Goal: Task Accomplishment & Management: Manage account settings

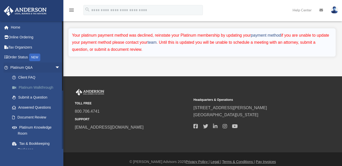
click at [30, 88] on link "Platinum Walkthrough" at bounding box center [37, 88] width 61 height 10
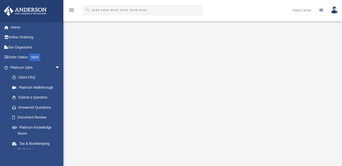
scroll to position [30, 0]
click at [31, 87] on link "Platinum Walkthrough" at bounding box center [37, 88] width 61 height 10
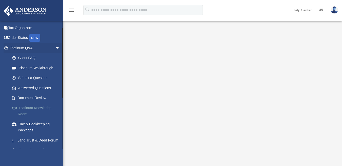
scroll to position [25, 0]
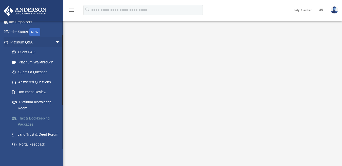
click at [27, 120] on link "Tax & Bookkeeping Packages" at bounding box center [37, 121] width 61 height 16
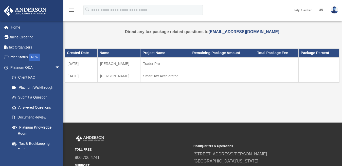
click at [77, 75] on td "[DATE]" at bounding box center [81, 76] width 33 height 13
click at [149, 63] on td "Trader Pro" at bounding box center [165, 63] width 50 height 13
click at [163, 77] on td "Smart Tax Accelerator" at bounding box center [165, 76] width 50 height 13
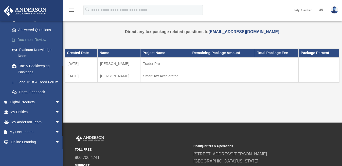
scroll to position [103, 0]
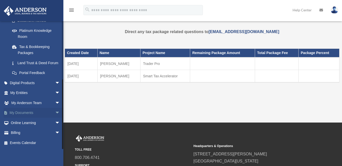
click at [55, 113] on span "arrow_drop_down" at bounding box center [60, 113] width 10 height 10
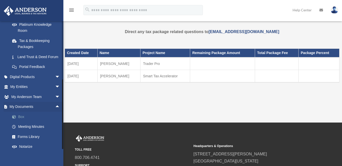
click at [19, 121] on link "Box" at bounding box center [37, 117] width 61 height 10
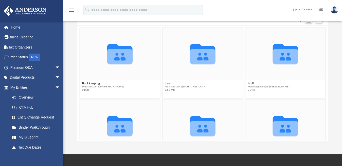
scroll to position [50, 0]
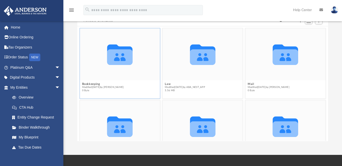
click at [117, 57] on icon "grid" at bounding box center [119, 55] width 25 height 21
click at [250, 84] on button "Mail" at bounding box center [268, 84] width 42 height 3
type input "*"
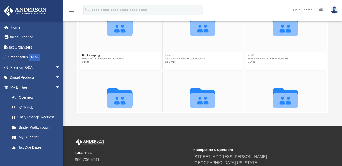
scroll to position [81, 0]
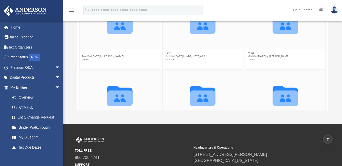
click at [85, 53] on button "Bookkeeping" at bounding box center [103, 53] width 42 height 3
type input "*"
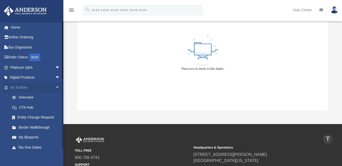
click at [55, 88] on span "arrow_drop_down" at bounding box center [60, 88] width 10 height 10
click at [19, 86] on link "My Entities arrow_drop_up" at bounding box center [36, 88] width 64 height 10
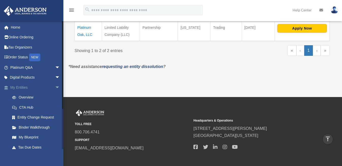
scroll to position [115, 0]
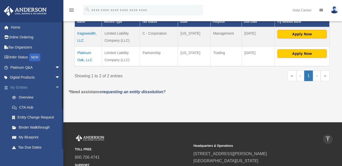
click at [55, 88] on span "arrow_drop_down" at bounding box center [60, 88] width 10 height 10
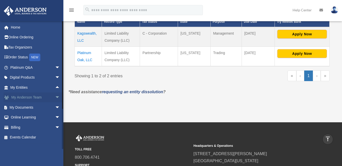
click at [55, 97] on span "arrow_drop_down" at bounding box center [60, 98] width 10 height 10
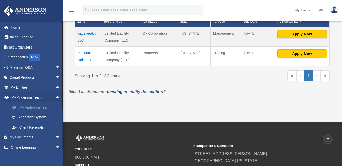
click at [34, 107] on link "My Anderson Team" at bounding box center [37, 108] width 61 height 10
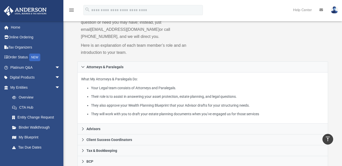
scroll to position [54, 0]
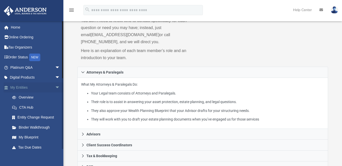
click at [55, 87] on span "arrow_drop_down" at bounding box center [60, 88] width 10 height 10
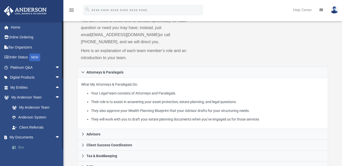
click at [21, 147] on link "Box" at bounding box center [37, 148] width 61 height 10
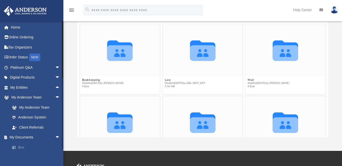
scroll to position [111, 246]
click at [84, 80] on button "Bookkeeping" at bounding box center [103, 80] width 42 height 3
type input "*"
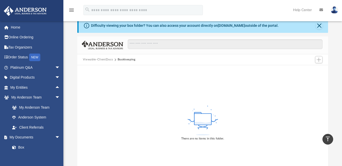
scroll to position [0, 0]
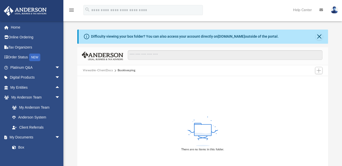
click at [114, 71] on span at bounding box center [114, 71] width 3 height 3
click at [95, 68] on button "Viewable-ClientDocs" at bounding box center [98, 70] width 30 height 5
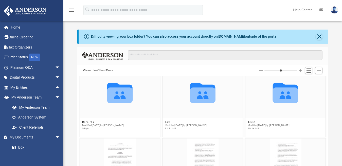
scroll to position [103, 0]
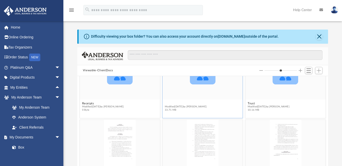
click at [172, 104] on figure "Collaborated Folder Tax Modified today by Nefertiti Schell 33.71 MB" at bounding box center [202, 81] width 80 height 66
type input "*"
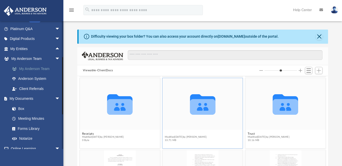
scroll to position [51, 0]
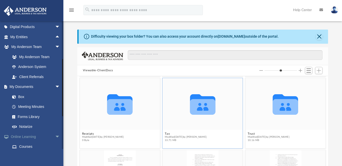
click at [55, 139] on span "arrow_drop_down" at bounding box center [60, 137] width 10 height 10
click at [55, 136] on span "arrow_drop_up" at bounding box center [60, 137] width 10 height 10
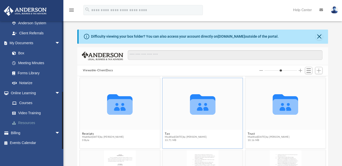
scroll to position [25, 0]
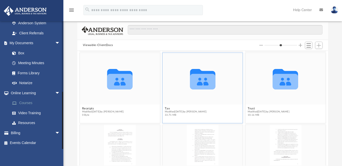
click at [29, 102] on link "Courses" at bounding box center [37, 103] width 61 height 10
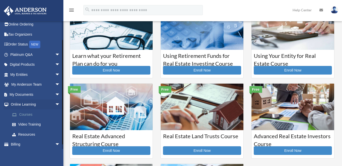
scroll to position [25, 0]
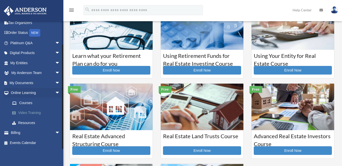
click at [31, 112] on link "Video Training" at bounding box center [37, 113] width 61 height 10
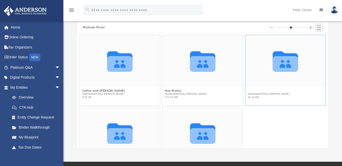
click at [249, 92] on button "Quarterly Tax Planning" at bounding box center [268, 91] width 42 height 3
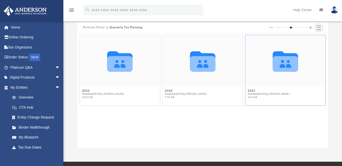
click at [252, 93] on span "Modified Fri Jul 18 2025 by Matthew Moore" at bounding box center [268, 94] width 42 height 3
click at [252, 92] on button "2025" at bounding box center [268, 91] width 42 height 3
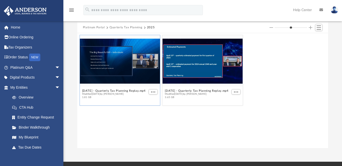
click at [97, 56] on div "grid" at bounding box center [120, 61] width 80 height 52
click at [94, 91] on button "July 18th, 2025 - Quarterly Tax Planning Replay.mp4" at bounding box center [114, 91] width 64 height 3
type input "*"
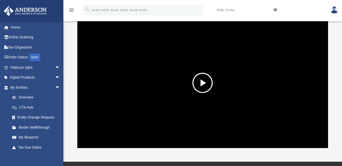
click at [200, 83] on button "File preview" at bounding box center [202, 83] width 20 height 20
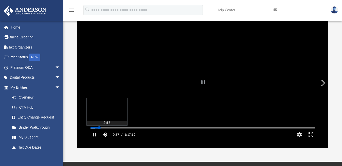
click at [99, 135] on div "Autoplay Disabled Speed Normal Quality Auto Subtitles/CC Off Audio Autoplay Dis…" at bounding box center [202, 82] width 250 height 131
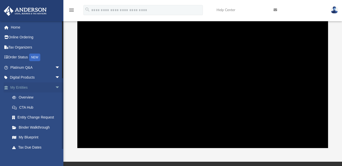
click at [55, 87] on span "arrow_drop_down" at bounding box center [60, 88] width 10 height 10
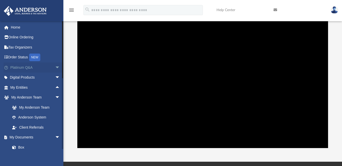
click at [55, 67] on span "arrow_drop_down" at bounding box center [60, 68] width 10 height 10
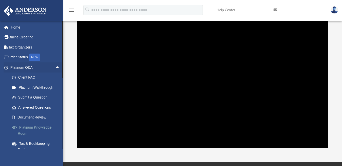
click at [36, 126] on link "Platinum Knowledge Room" at bounding box center [37, 131] width 61 height 16
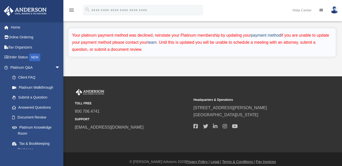
click at [270, 34] on link "payment method" at bounding box center [266, 35] width 30 height 4
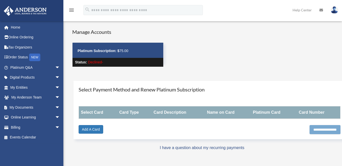
click at [313, 133] on input "**********" at bounding box center [324, 129] width 31 height 9
click at [92, 128] on link "Add A Card" at bounding box center [90, 129] width 25 height 9
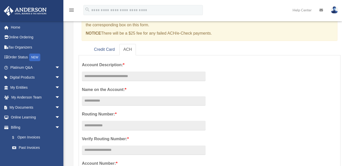
scroll to position [55, 0]
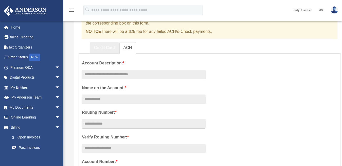
click at [105, 48] on link "Credit Card" at bounding box center [104, 47] width 29 height 11
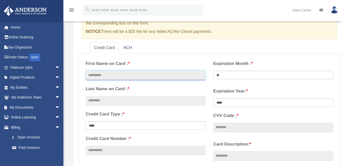
click at [99, 76] on input "text" at bounding box center [146, 76] width 120 height 10
type input "******"
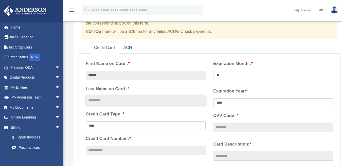
click at [100, 100] on input "text" at bounding box center [146, 101] width 120 height 10
type input "**********"
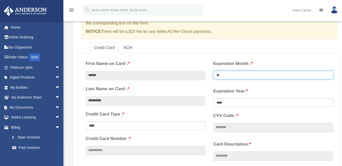
click at [222, 73] on select "** ** ** ** ** ** ** ** ** ** ** **" at bounding box center [273, 75] width 120 height 9
select select "**"
click at [213, 71] on select "** ** ** ** ** ** ** ** ** ** ** **" at bounding box center [273, 75] width 120 height 9
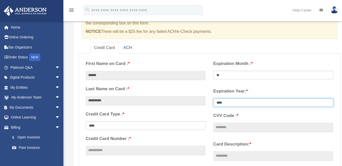
click at [229, 103] on select "**** **** **** **** **** **** **** **** ****" at bounding box center [273, 103] width 120 height 9
select select "****"
click at [213, 99] on select "**** **** **** **** **** **** **** **** ****" at bounding box center [273, 103] width 120 height 9
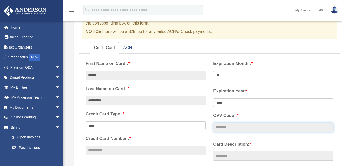
click at [221, 125] on input "CVV Code : *" at bounding box center [273, 128] width 120 height 10
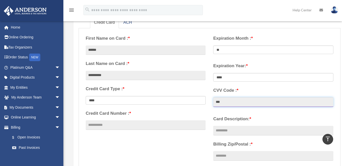
type input "***"
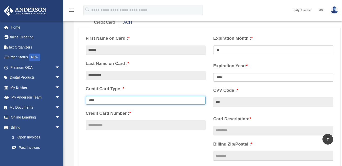
click at [137, 99] on select "**********" at bounding box center [146, 100] width 120 height 9
select select "**********"
click at [86, 96] on select "**********" at bounding box center [146, 100] width 120 height 9
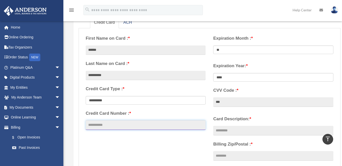
click at [101, 127] on input "Credit Card Number : *" at bounding box center [146, 126] width 120 height 10
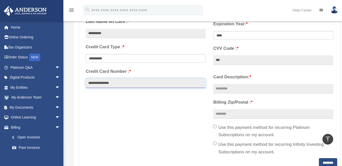
scroll to position [131, 0]
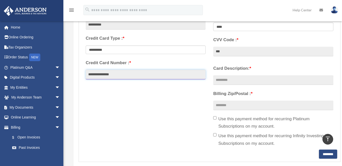
type input "**********"
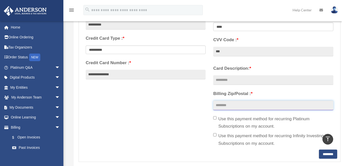
click at [218, 107] on input "Billing Zip/Postal : *" at bounding box center [273, 106] width 120 height 10
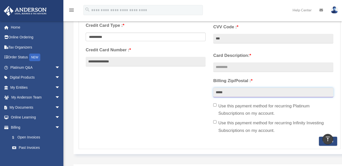
scroll to position [156, 0]
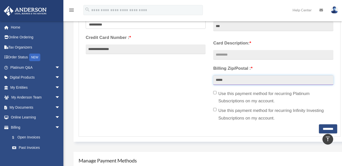
type input "*****"
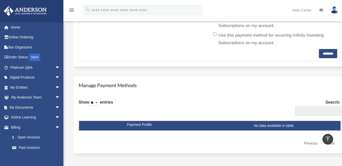
scroll to position [230, 0]
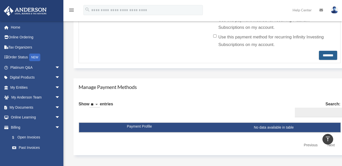
click at [323, 56] on input "********" at bounding box center [328, 55] width 18 height 9
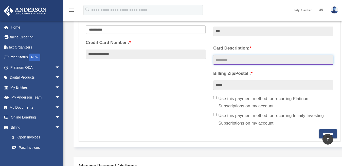
scroll to position [131, 0]
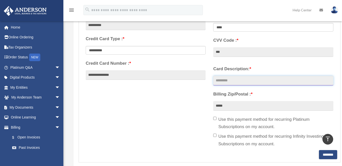
click at [229, 81] on input "Card Description: *" at bounding box center [273, 81] width 120 height 10
click at [239, 83] on input "Card Description: *" at bounding box center [273, 81] width 120 height 10
click at [293, 77] on input "Card Description: *" at bounding box center [273, 81] width 120 height 10
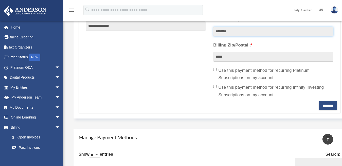
scroll to position [181, 0]
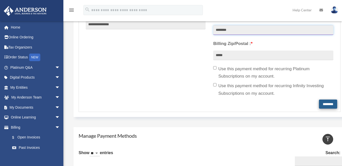
type input "********"
click at [325, 104] on input "********" at bounding box center [328, 104] width 18 height 9
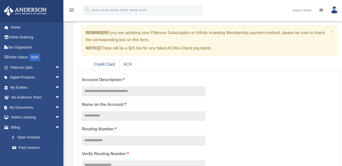
scroll to position [40, 0]
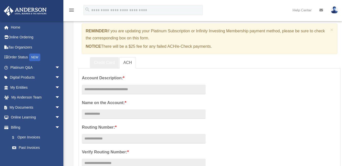
click at [104, 63] on link "Credit Card" at bounding box center [104, 62] width 29 height 11
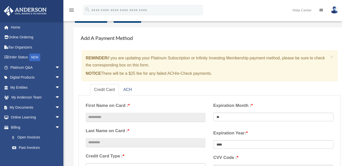
scroll to position [4, 0]
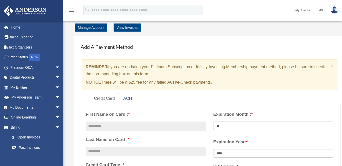
click at [341, 43] on div "Add A Payment Method × REMINDER if you are updating your Platinum Subscription …" at bounding box center [209, 165] width 272 height 258
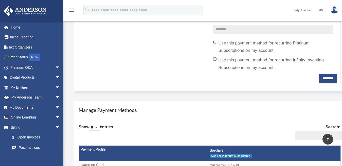
scroll to position [199, 0]
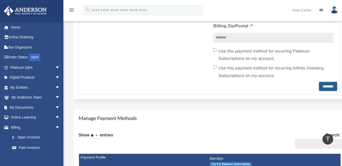
click at [326, 85] on input "********" at bounding box center [328, 86] width 18 height 9
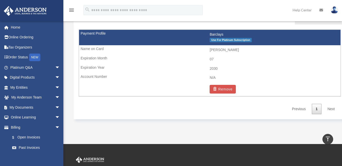
scroll to position [328, 0]
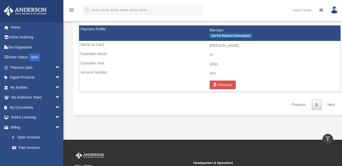
click at [248, 35] on span "Use For Platinum Subscription" at bounding box center [230, 36] width 42 height 4
click at [235, 36] on span "Use For Platinum Subscription" at bounding box center [230, 36] width 42 height 4
click at [55, 67] on span "arrow_drop_down" at bounding box center [60, 68] width 10 height 10
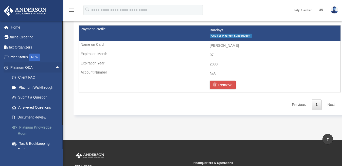
click at [33, 128] on link "Platinum Knowledge Room" at bounding box center [37, 131] width 61 height 16
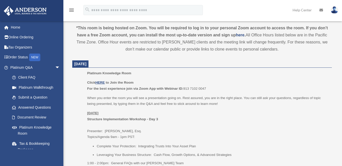
scroll to position [174, 0]
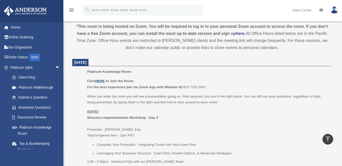
click at [99, 80] on u "HERE" at bounding box center [99, 81] width 9 height 4
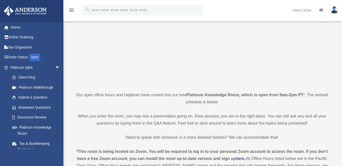
scroll to position [51, 0]
